Goal: Task Accomplishment & Management: Complete application form

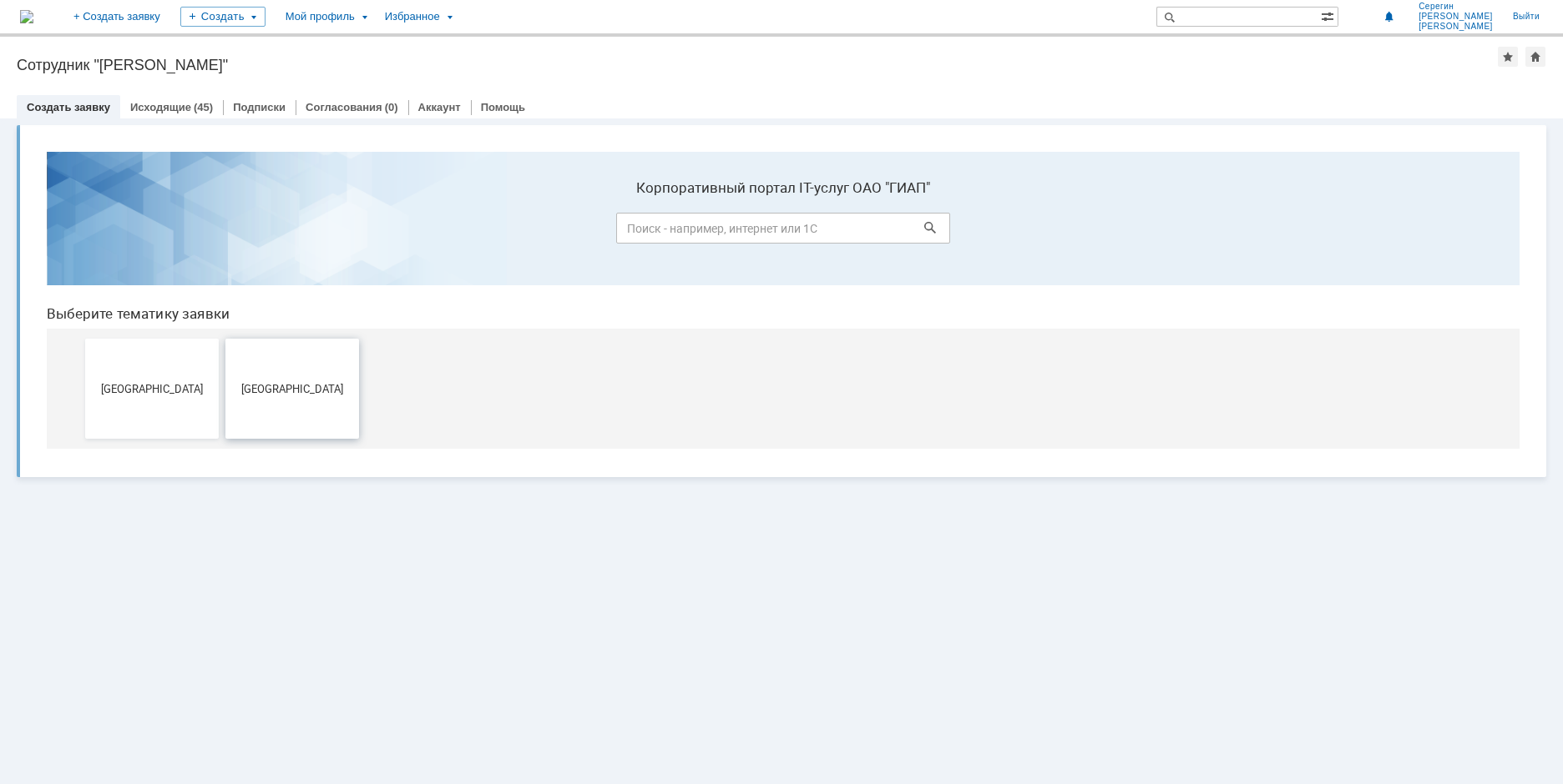
click at [295, 385] on span "[GEOGRAPHIC_DATA]" at bounding box center [291, 388] width 123 height 13
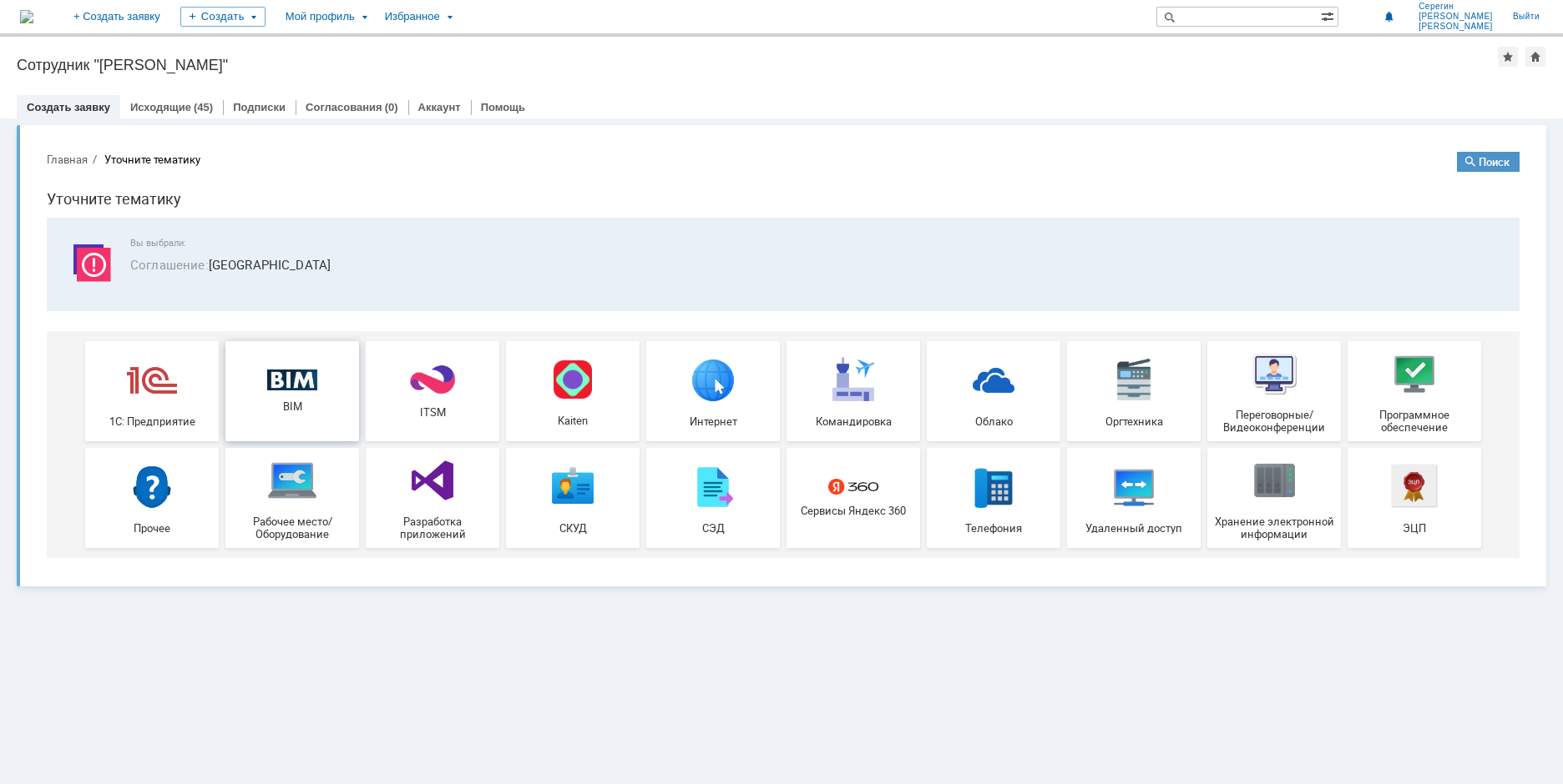
click at [286, 374] on img at bounding box center [291, 380] width 50 height 22
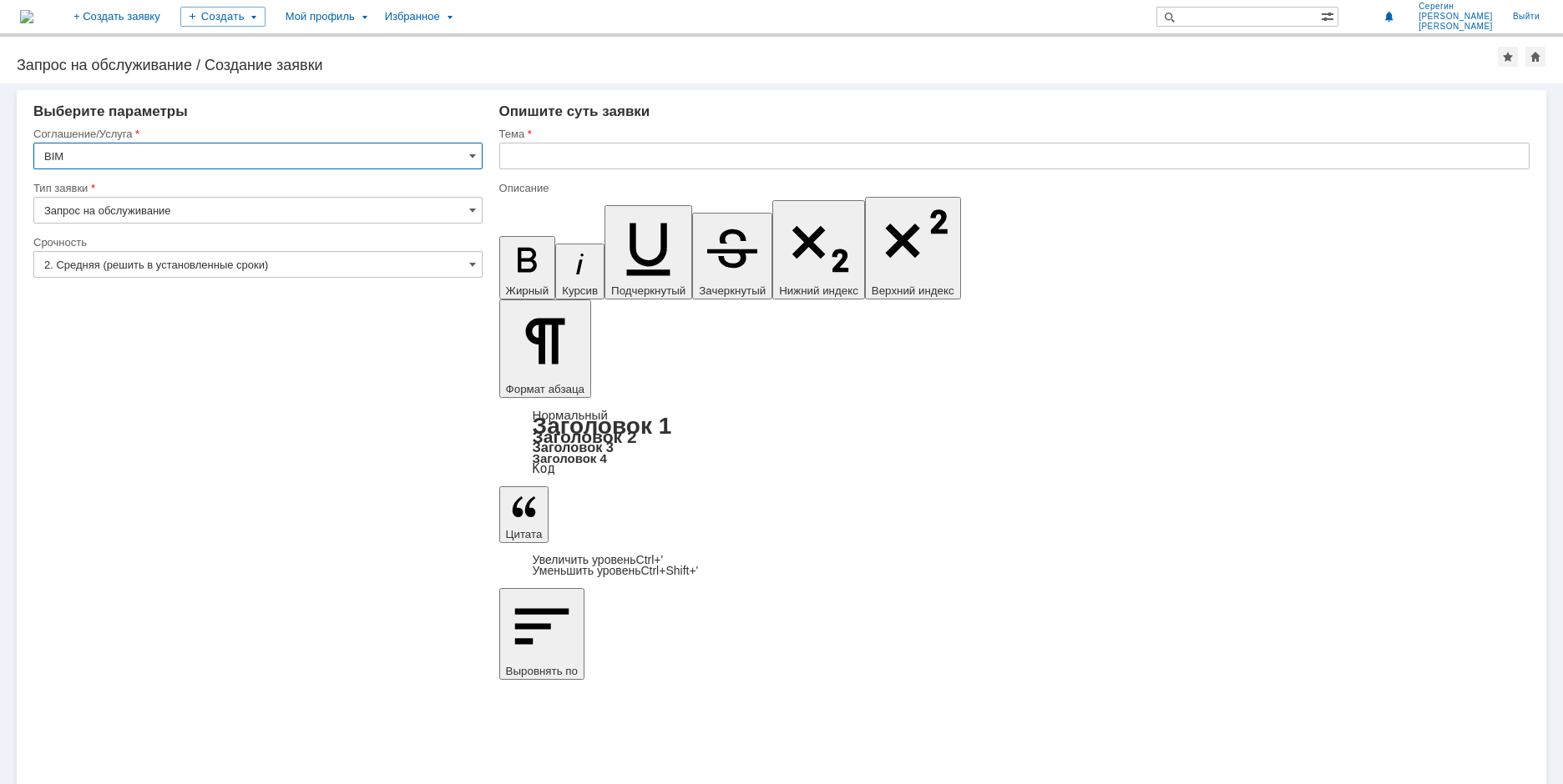
click at [539, 158] on input "text" at bounding box center [1014, 156] width 1030 height 27
type input "Переход"
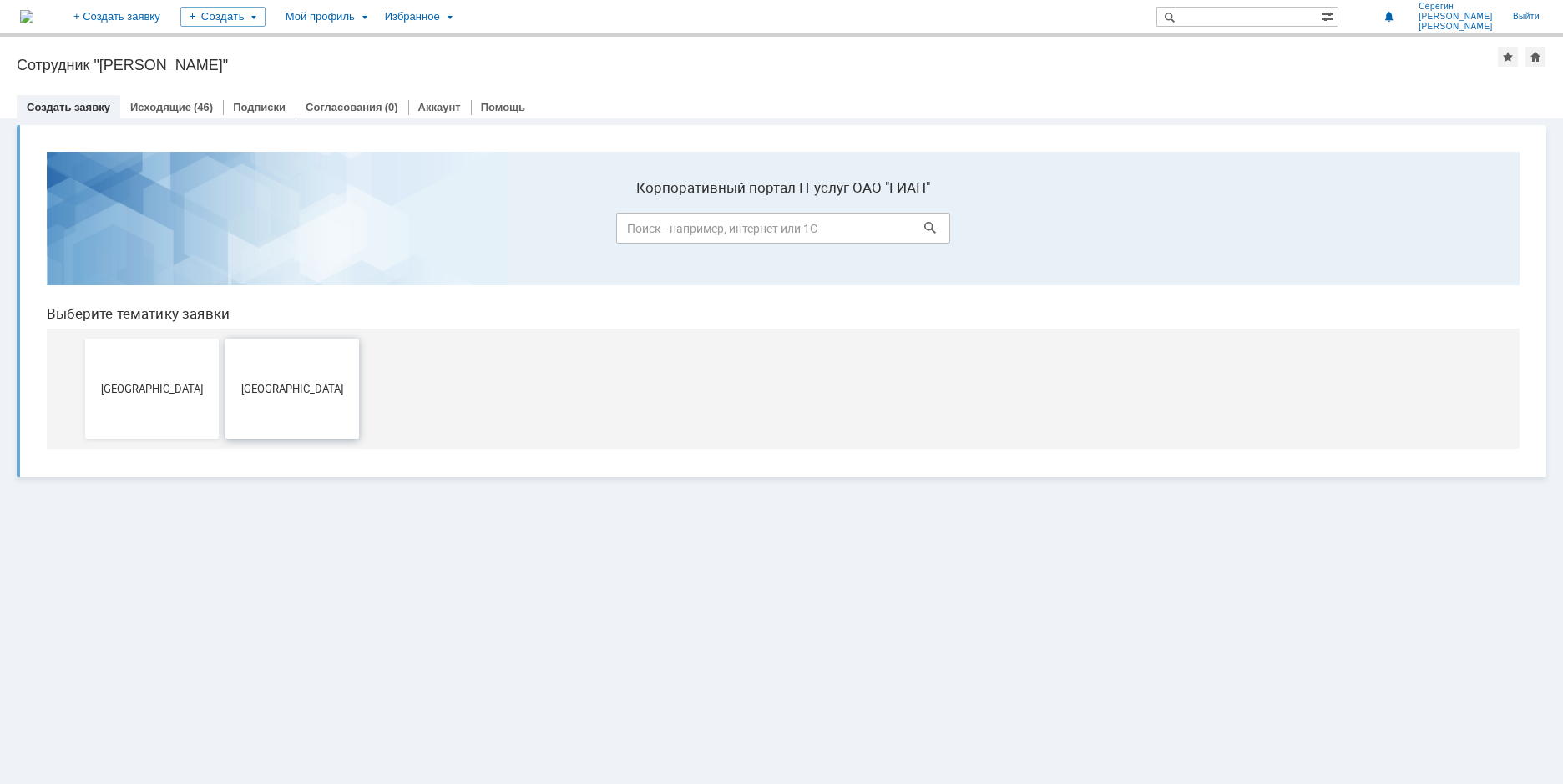
click at [273, 388] on span "[GEOGRAPHIC_DATA]" at bounding box center [291, 388] width 123 height 13
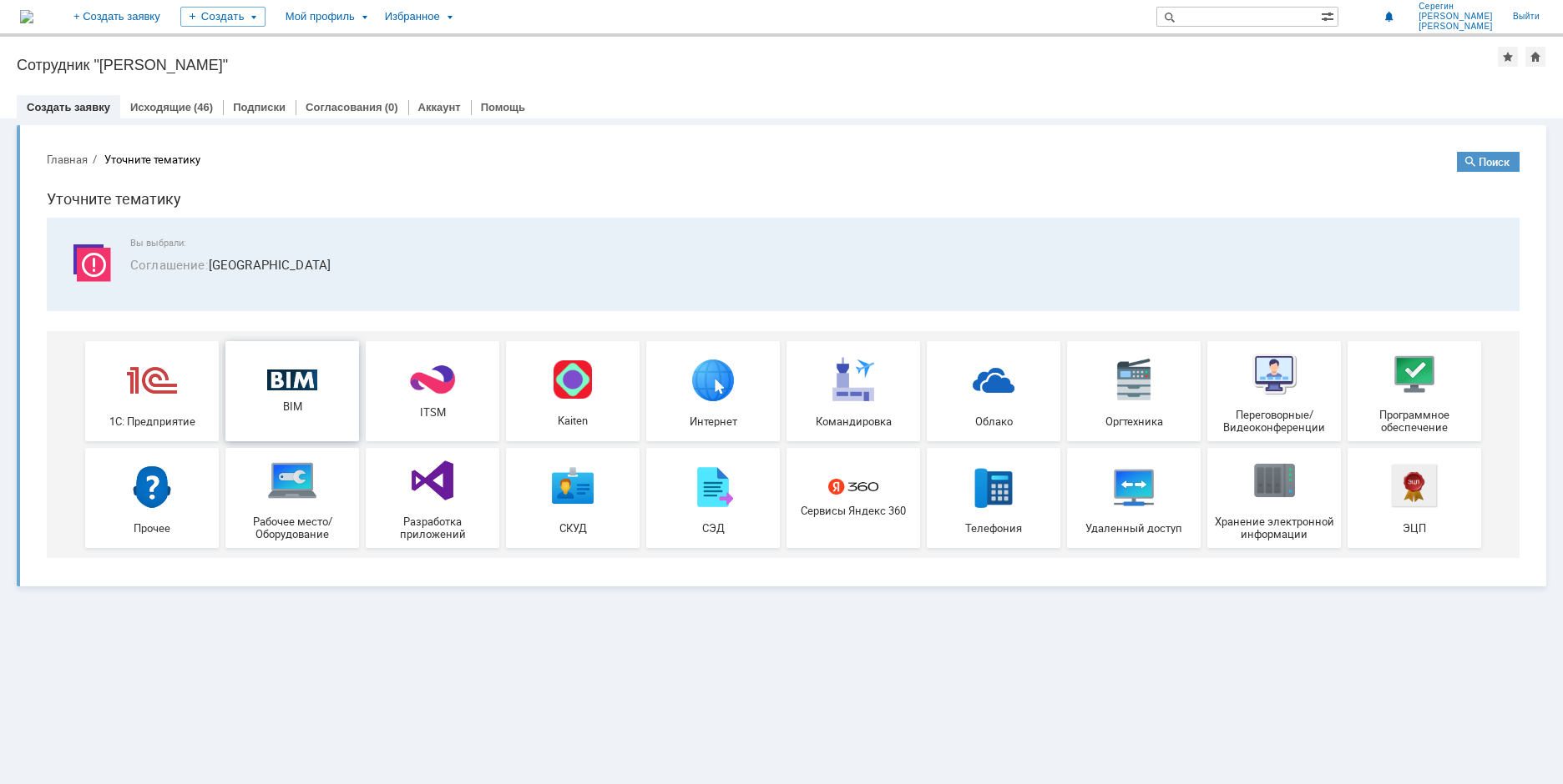
click at [278, 397] on div "BIM" at bounding box center [291, 391] width 123 height 44
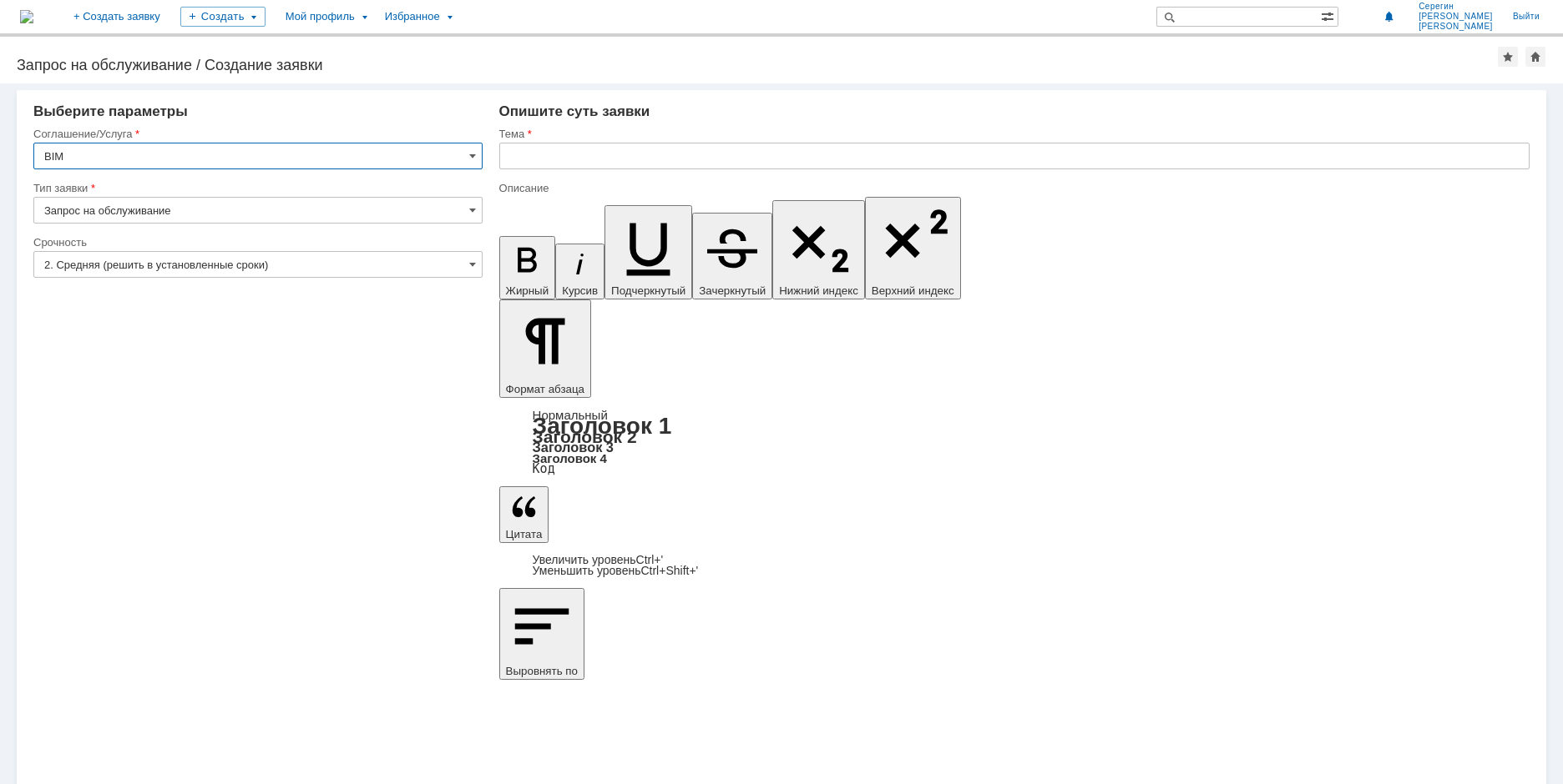
click at [528, 155] on input "text" at bounding box center [1014, 156] width 1030 height 27
type input "Наконечник для клапана игольчатого"
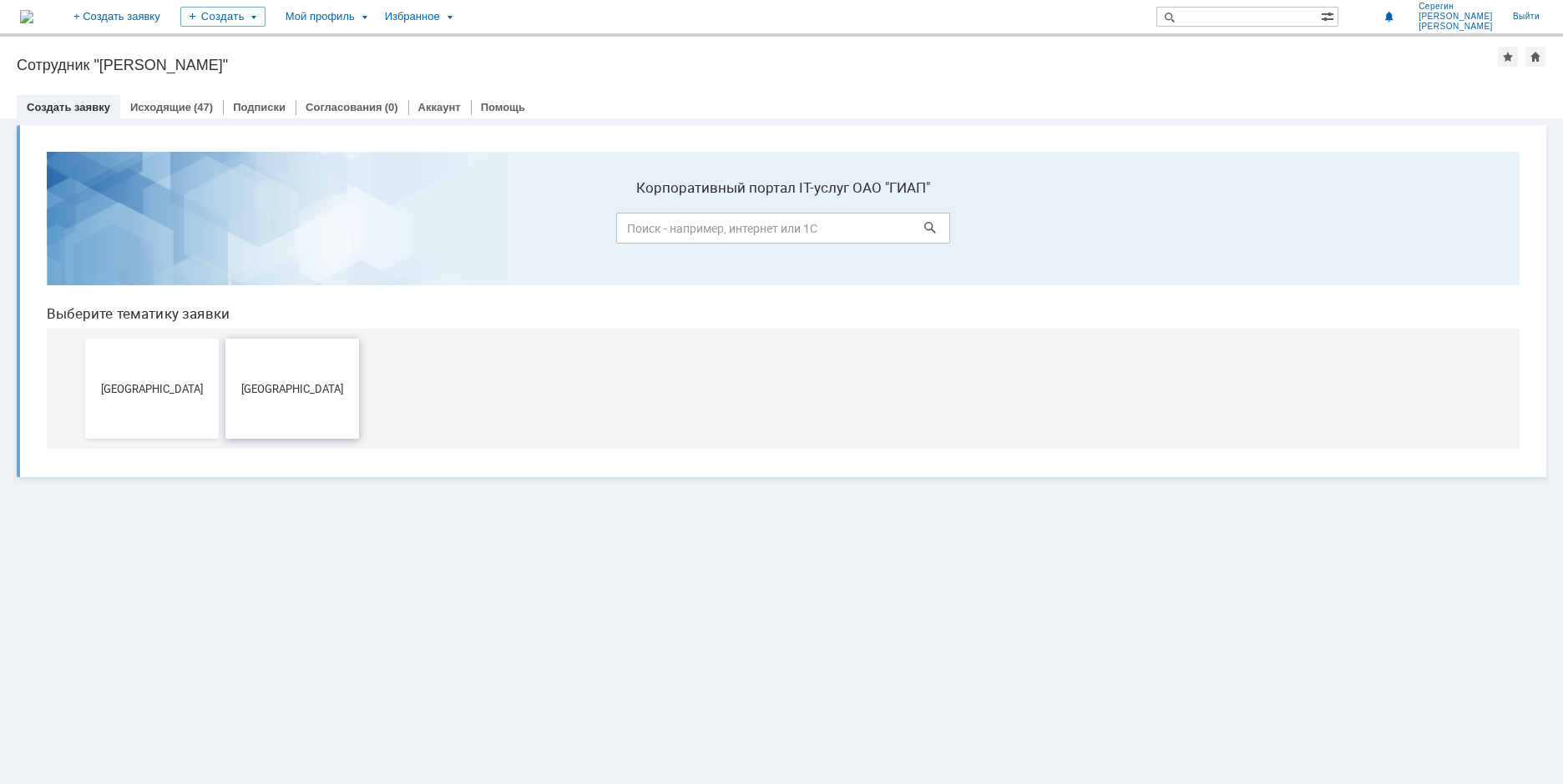
click at [278, 380] on button "[GEOGRAPHIC_DATA]" at bounding box center [291, 388] width 133 height 100
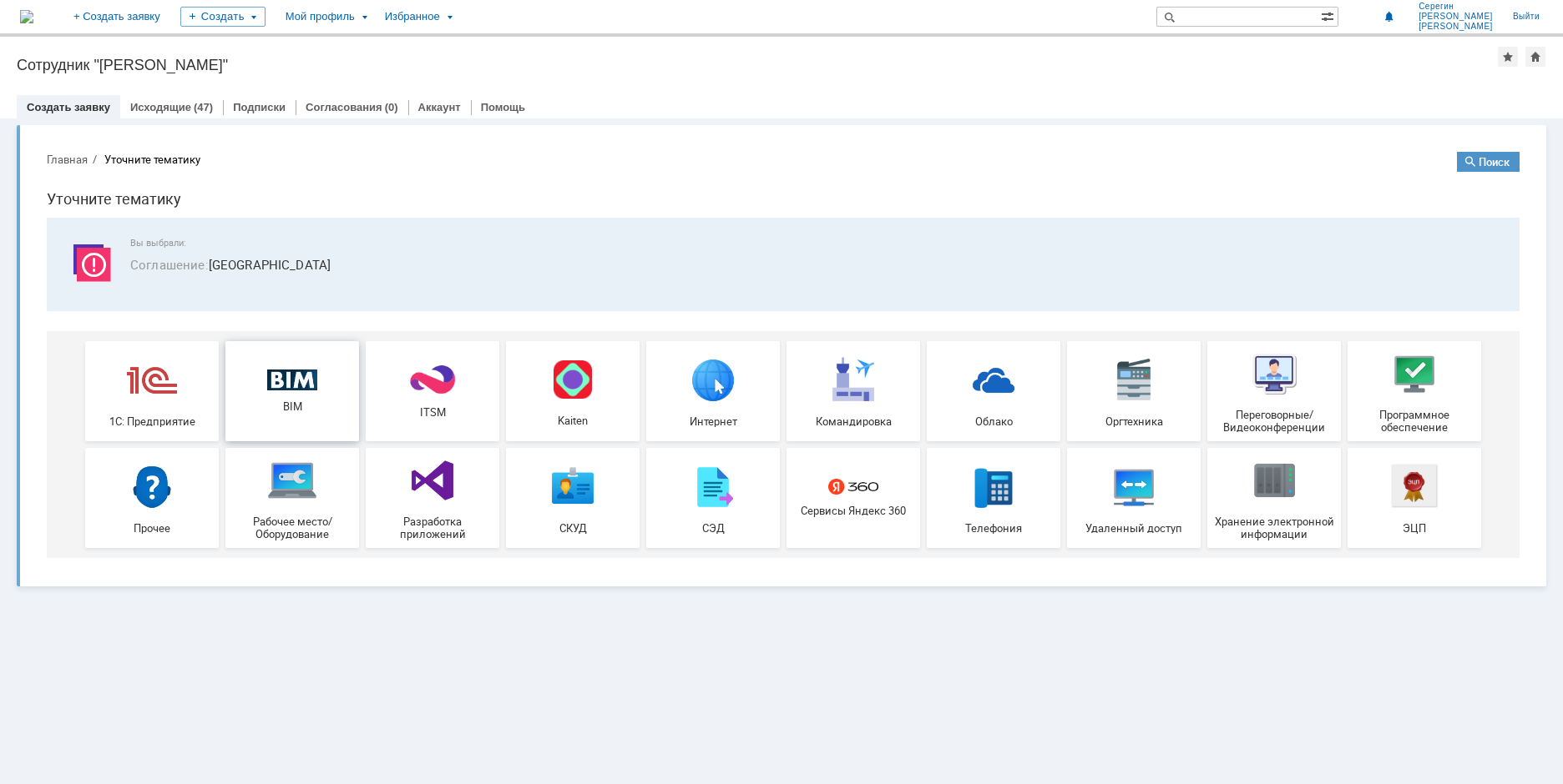
click at [288, 369] on img at bounding box center [291, 380] width 50 height 22
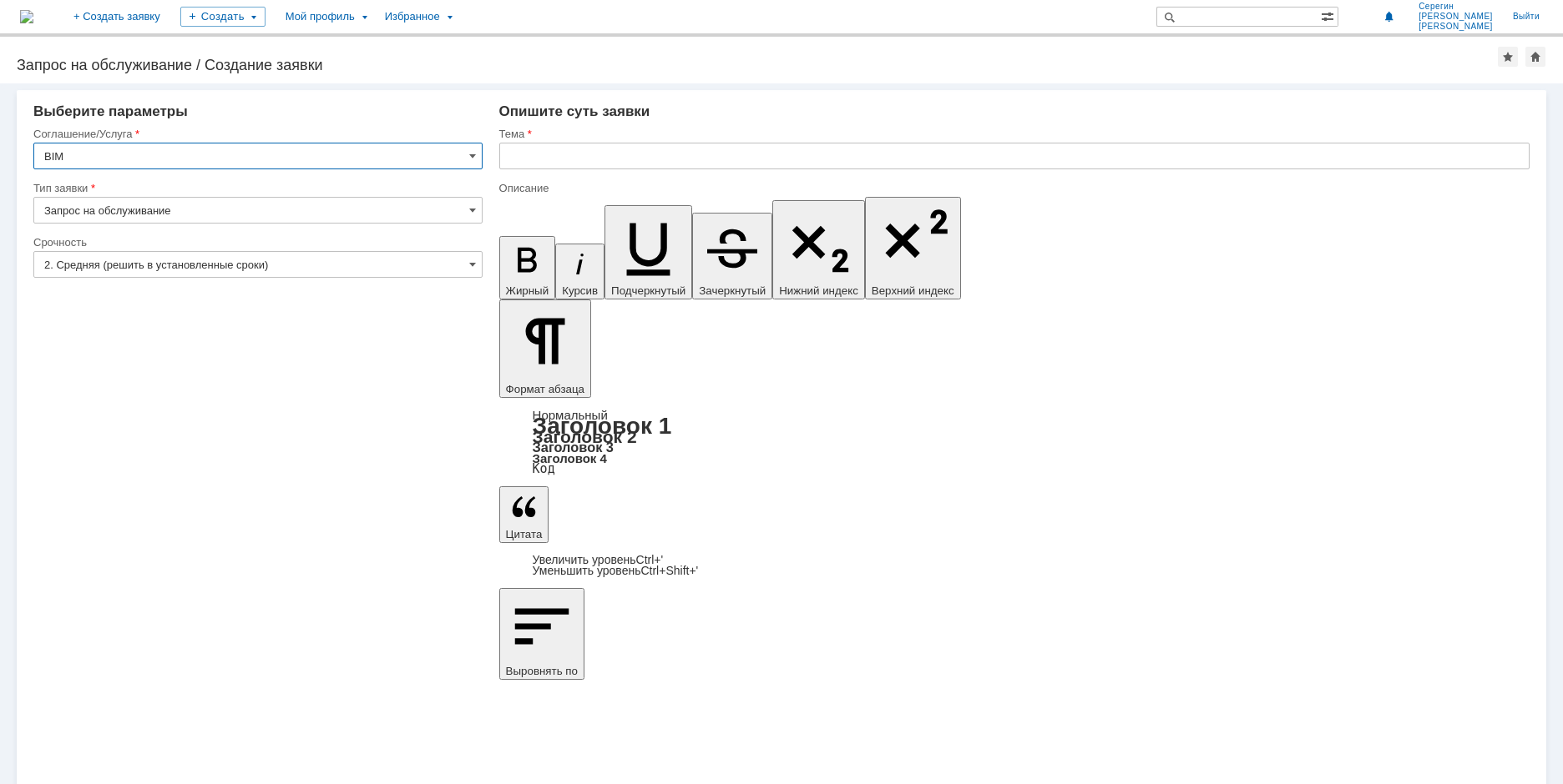
click at [522, 159] on input "text" at bounding box center [1014, 156] width 1030 height 27
type input "Клапан игольчатый приварной"
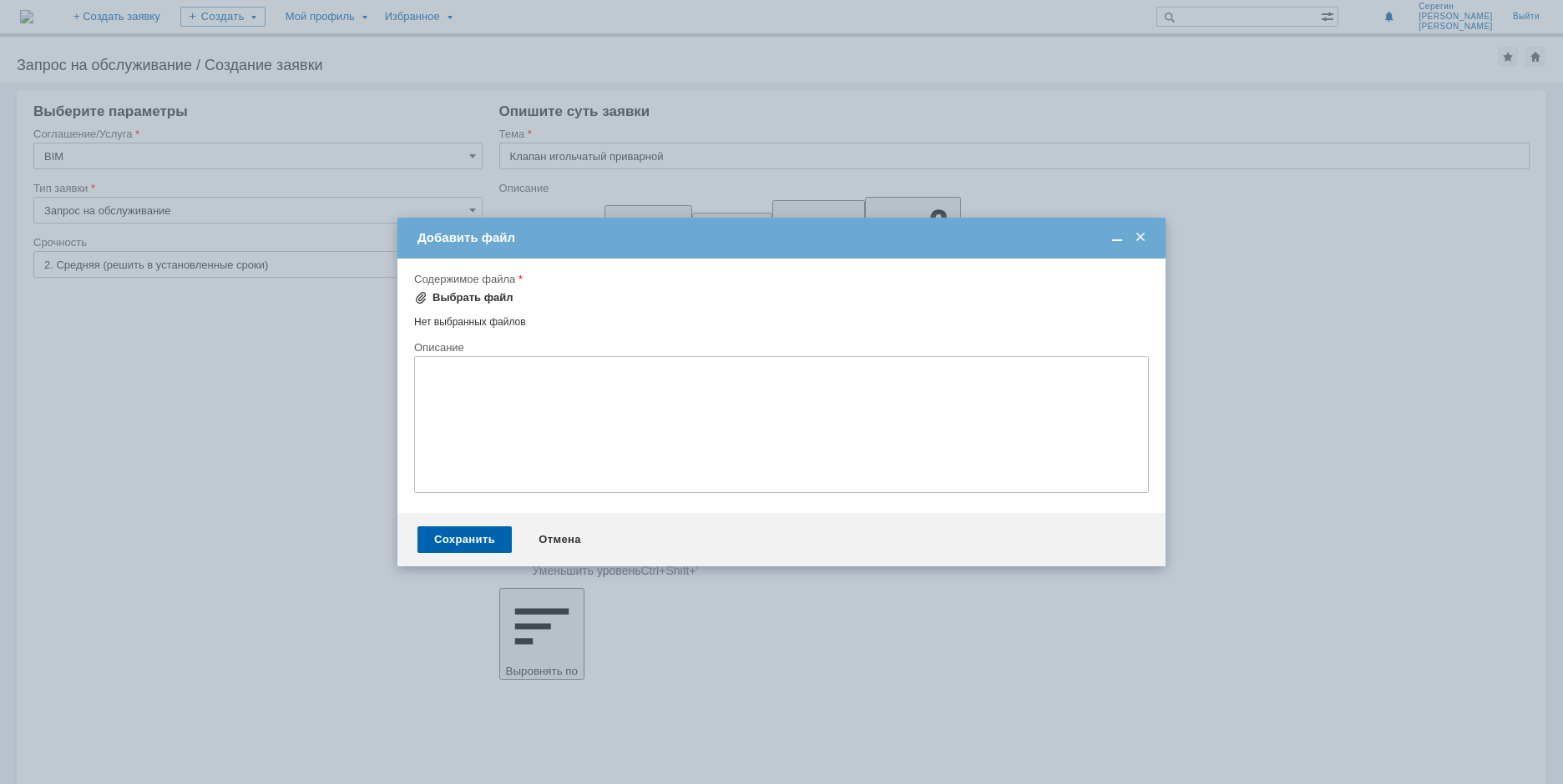
click at [425, 301] on span at bounding box center [421, 298] width 14 height 14
click at [469, 542] on div "Сохранить" at bounding box center [464, 541] width 94 height 27
